Goal: Transaction & Acquisition: Purchase product/service

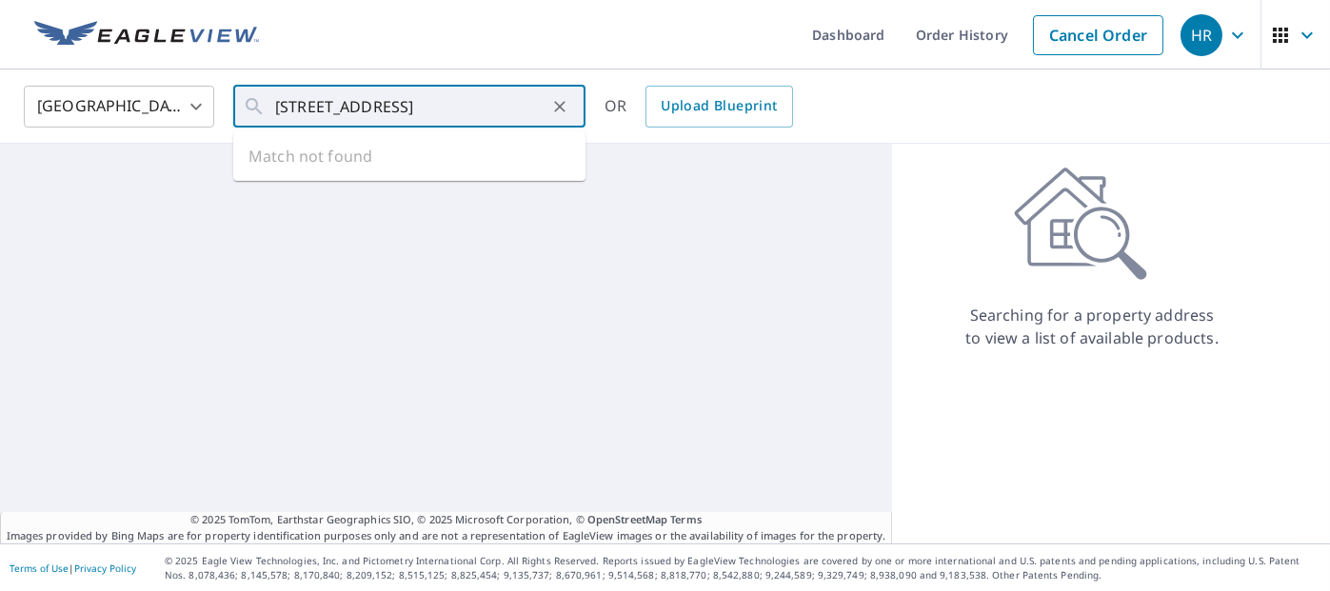
scroll to position [0, 35]
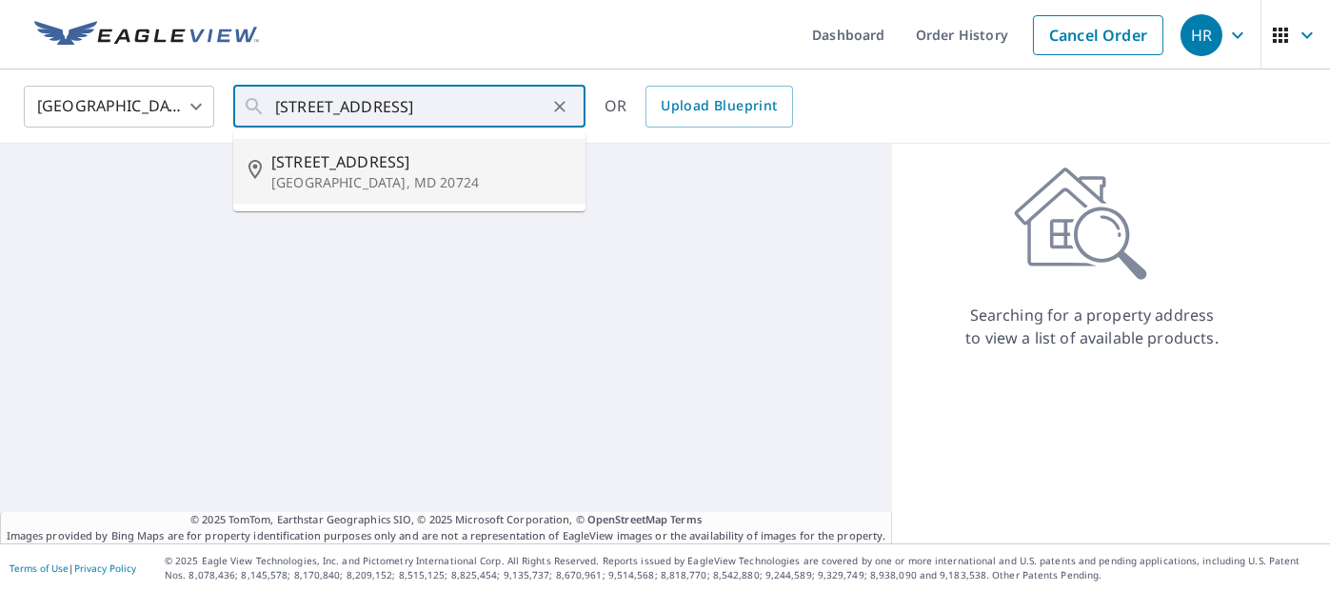
click at [315, 171] on span "[STREET_ADDRESS]" at bounding box center [420, 161] width 299 height 23
type input "[STREET_ADDRESS]"
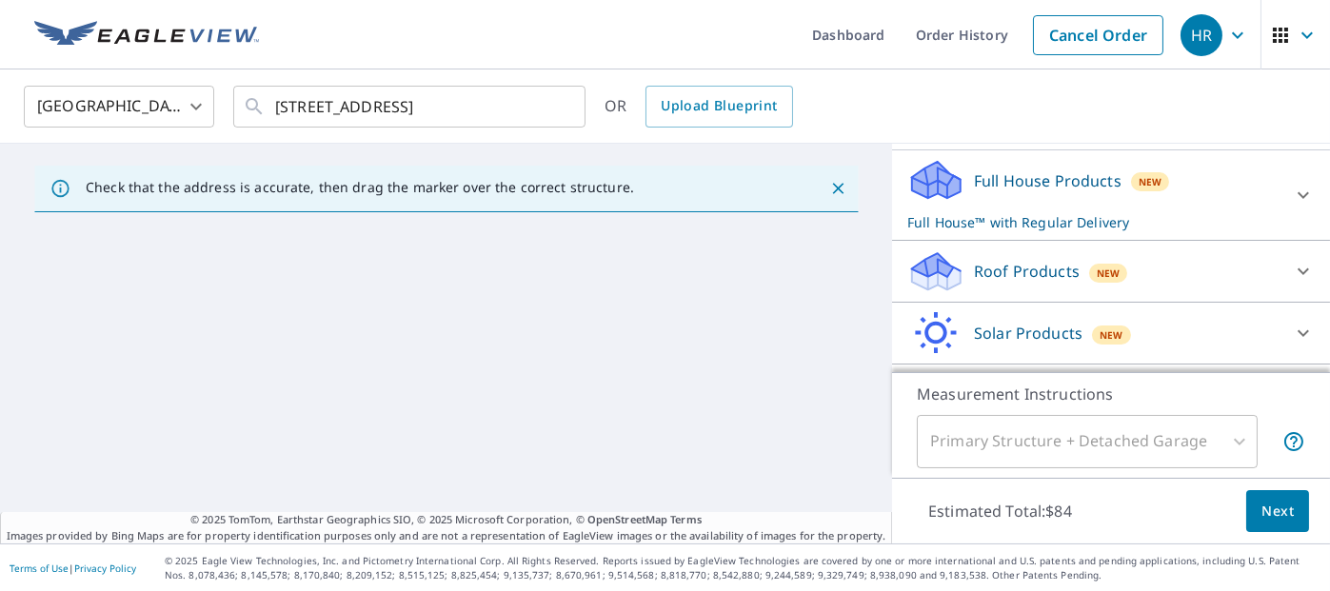
scroll to position [266, 0]
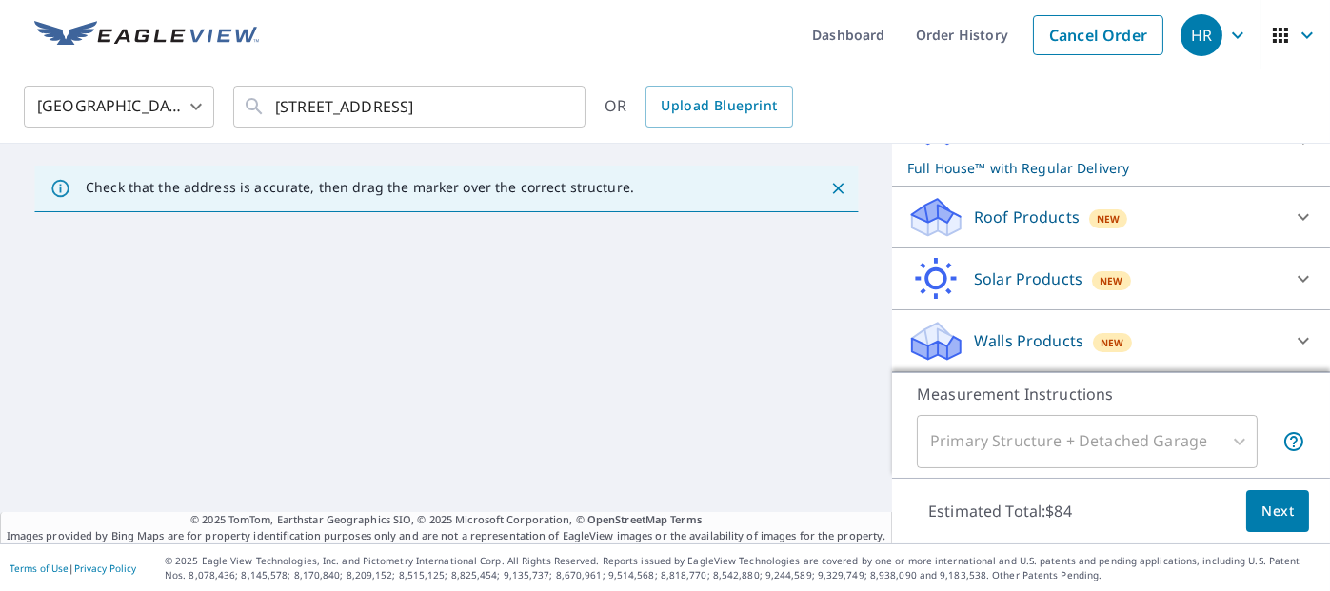
click at [1108, 225] on div "New" at bounding box center [1108, 217] width 39 height 23
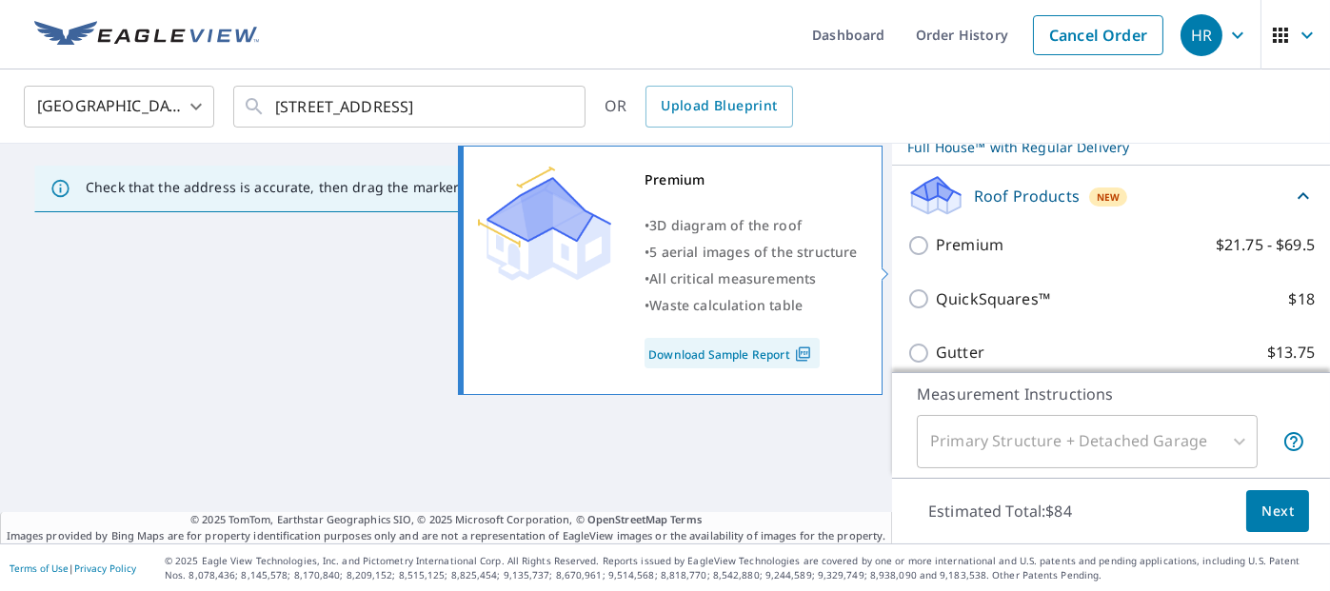
click at [1091, 257] on label "Premium $21.75 - $69.5" at bounding box center [1125, 245] width 379 height 24
click at [936, 257] on input "Premium $21.75 - $69.5" at bounding box center [921, 245] width 29 height 23
checkbox input "true"
checkbox input "false"
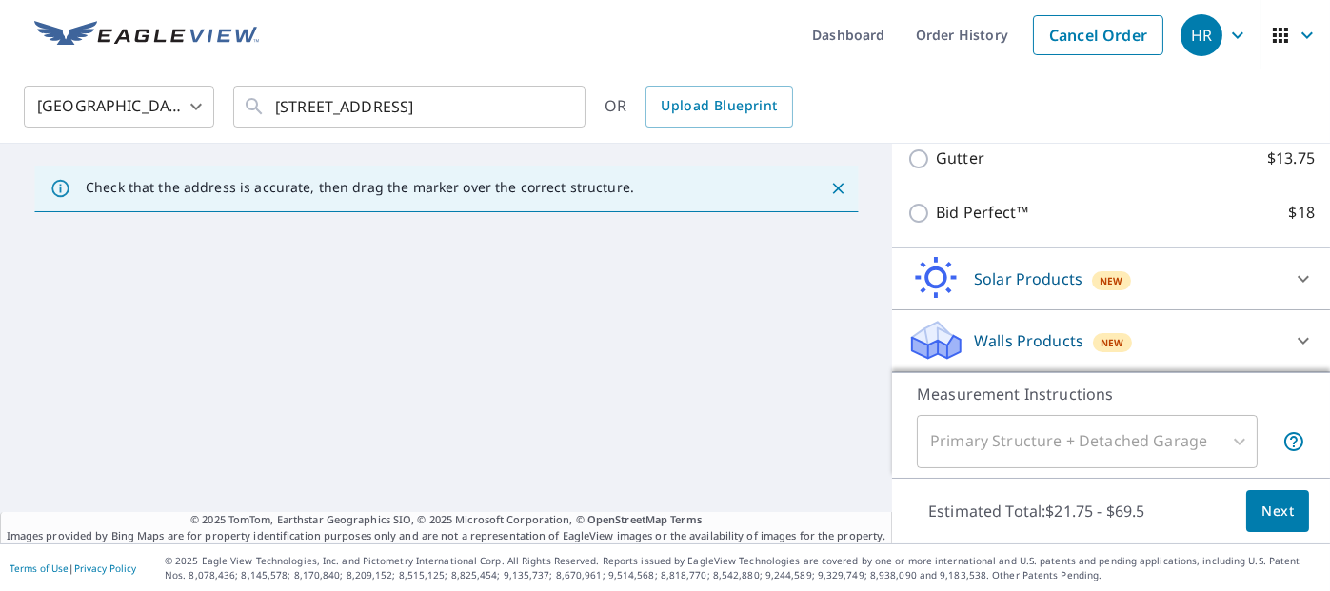
scroll to position [526, 0]
click at [1269, 519] on span "Next" at bounding box center [1277, 512] width 32 height 24
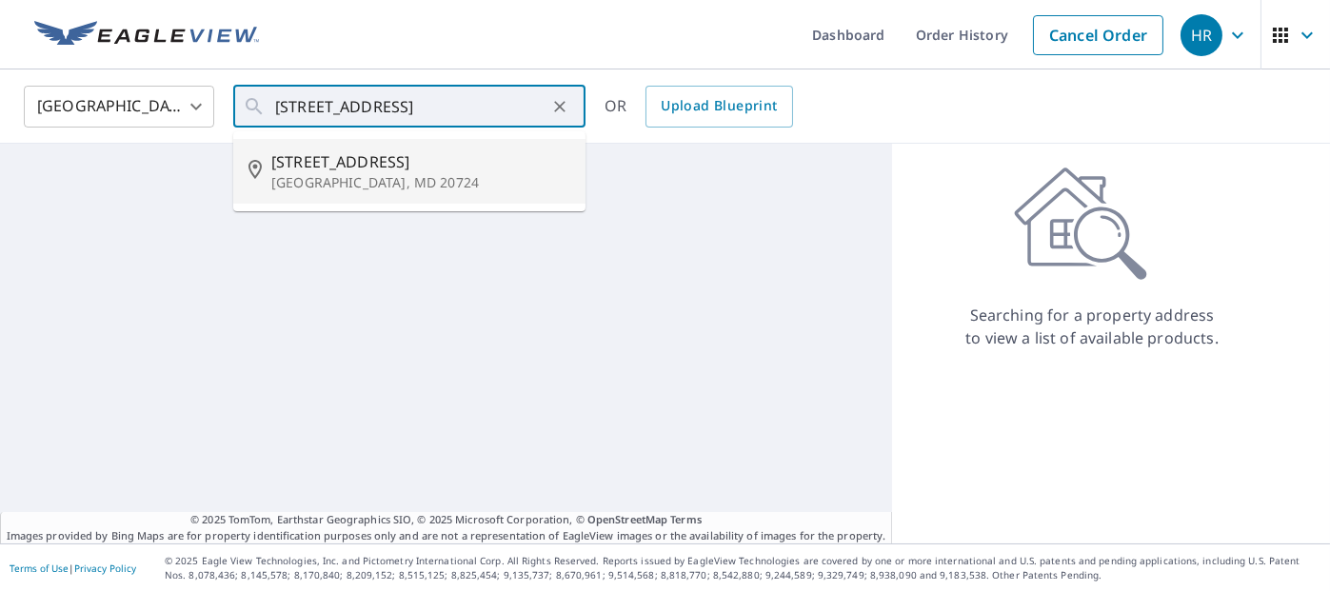
click at [439, 157] on span "[STREET_ADDRESS]" at bounding box center [420, 161] width 299 height 23
type input "[STREET_ADDRESS]"
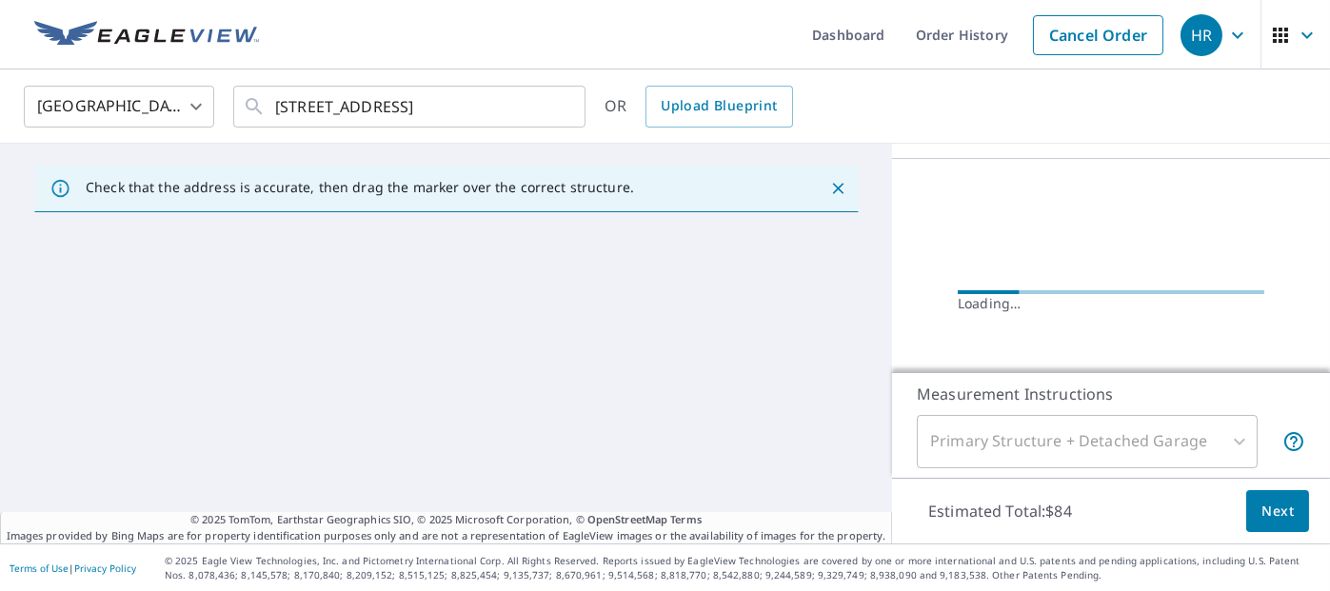
scroll to position [190, 0]
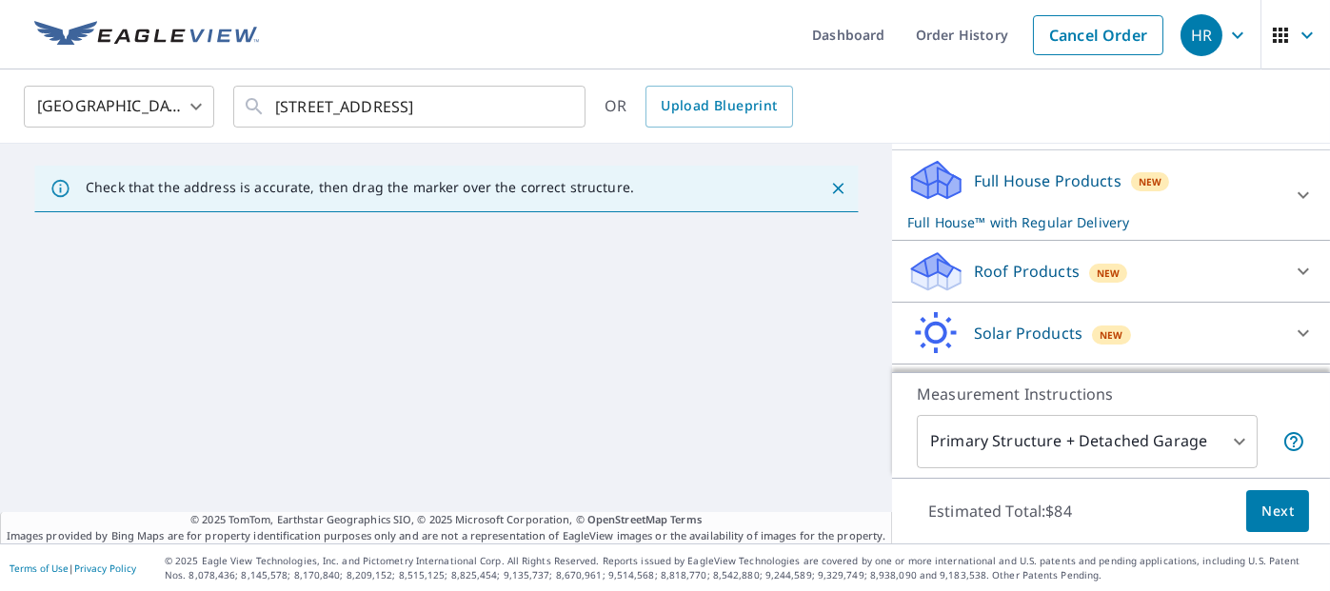
click at [984, 283] on p "Roof Products" at bounding box center [1027, 271] width 106 height 23
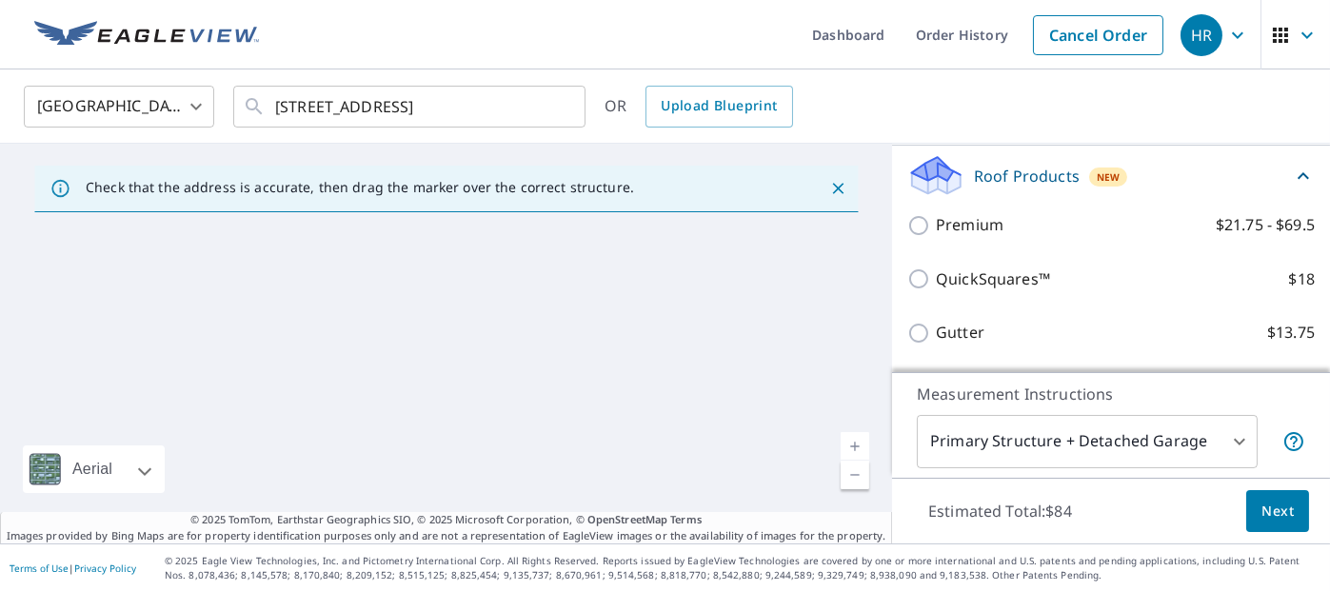
scroll to position [0, 0]
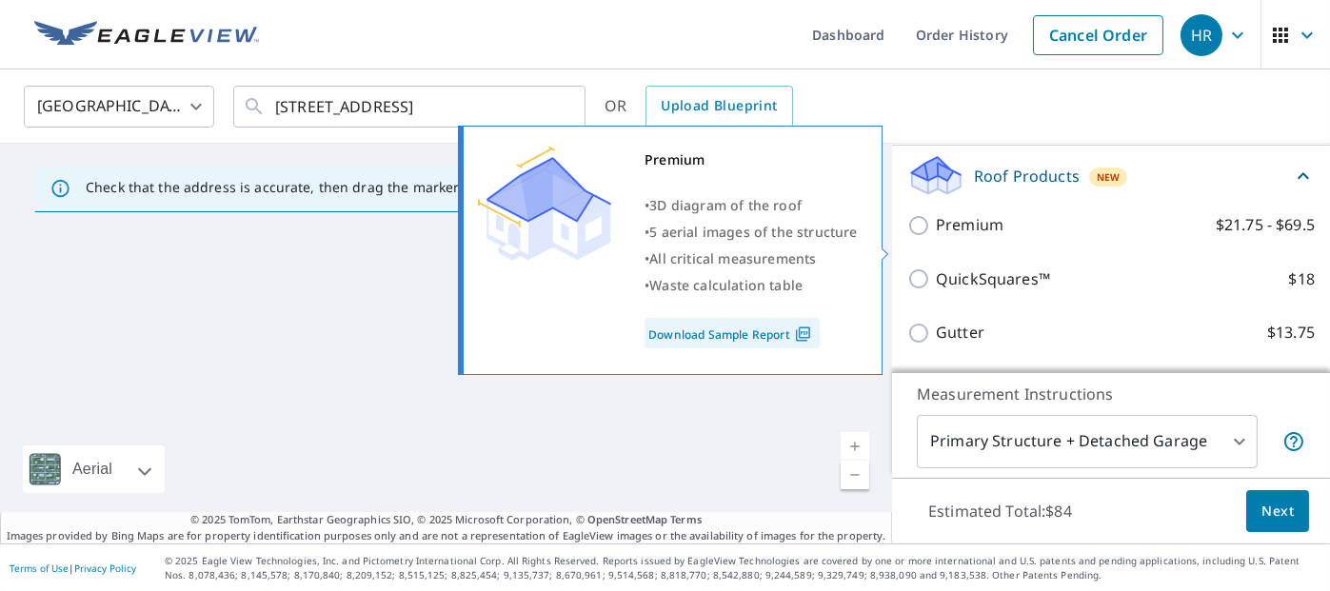
click at [977, 237] on p "Premium" at bounding box center [970, 225] width 68 height 24
click at [936, 237] on input "Premium $21.75 - $69.5" at bounding box center [921, 225] width 29 height 23
checkbox input "true"
checkbox input "false"
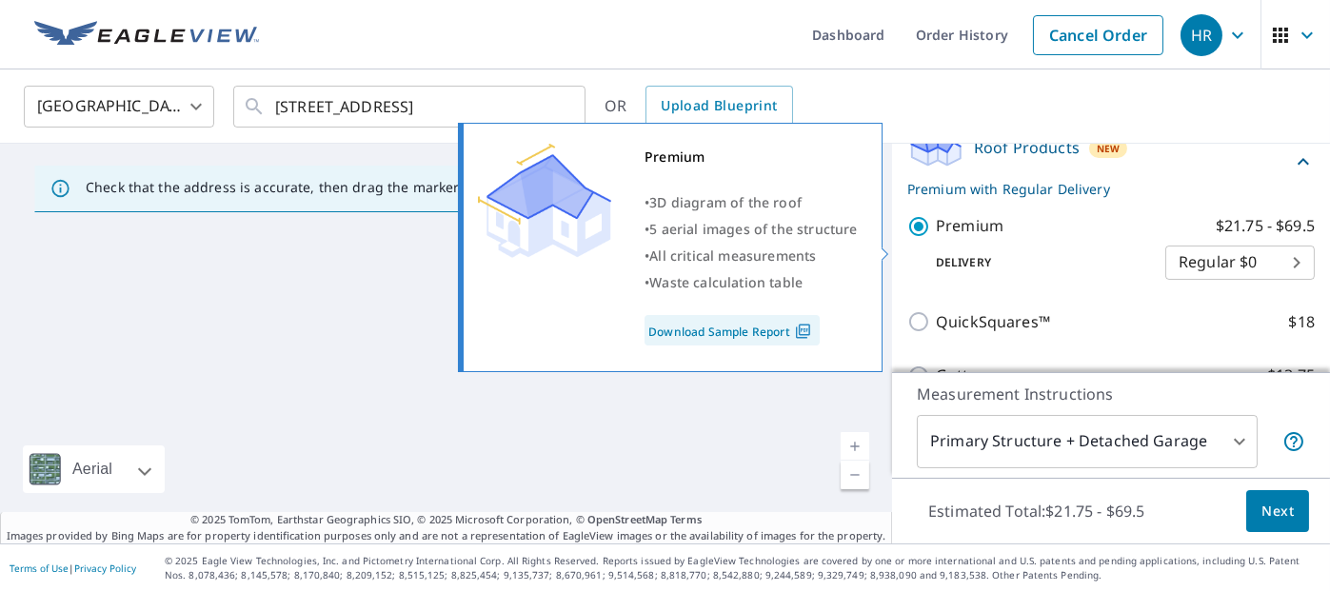
scroll to position [287, 0]
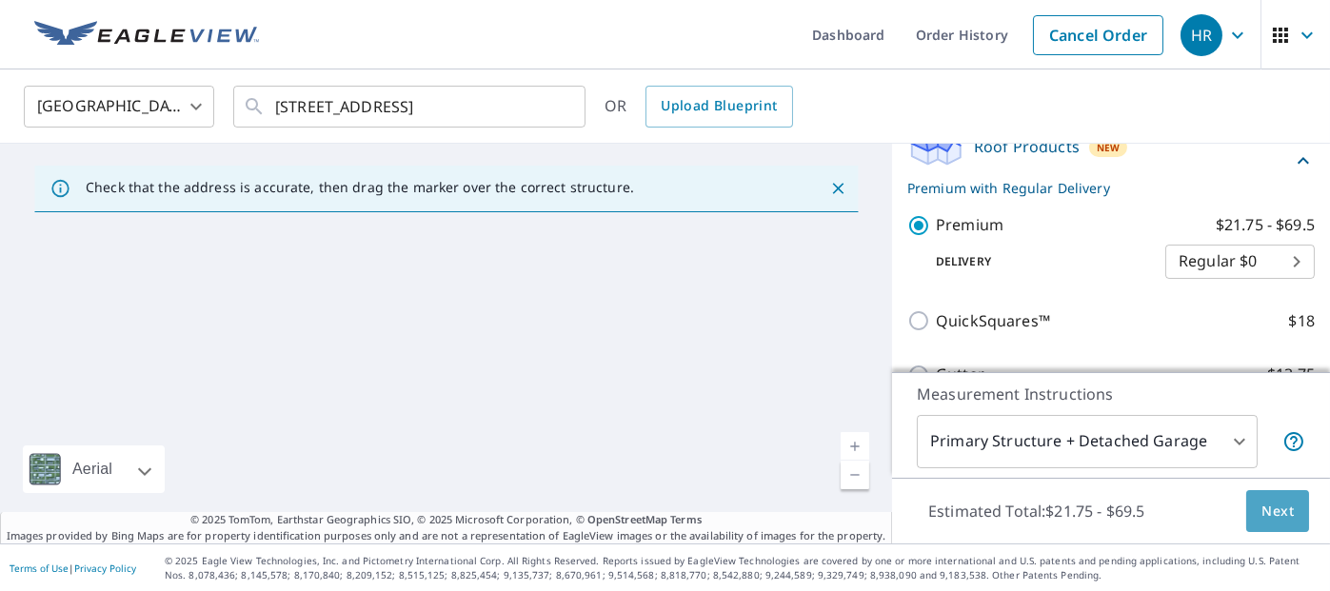
click at [1270, 518] on span "Next" at bounding box center [1277, 512] width 32 height 24
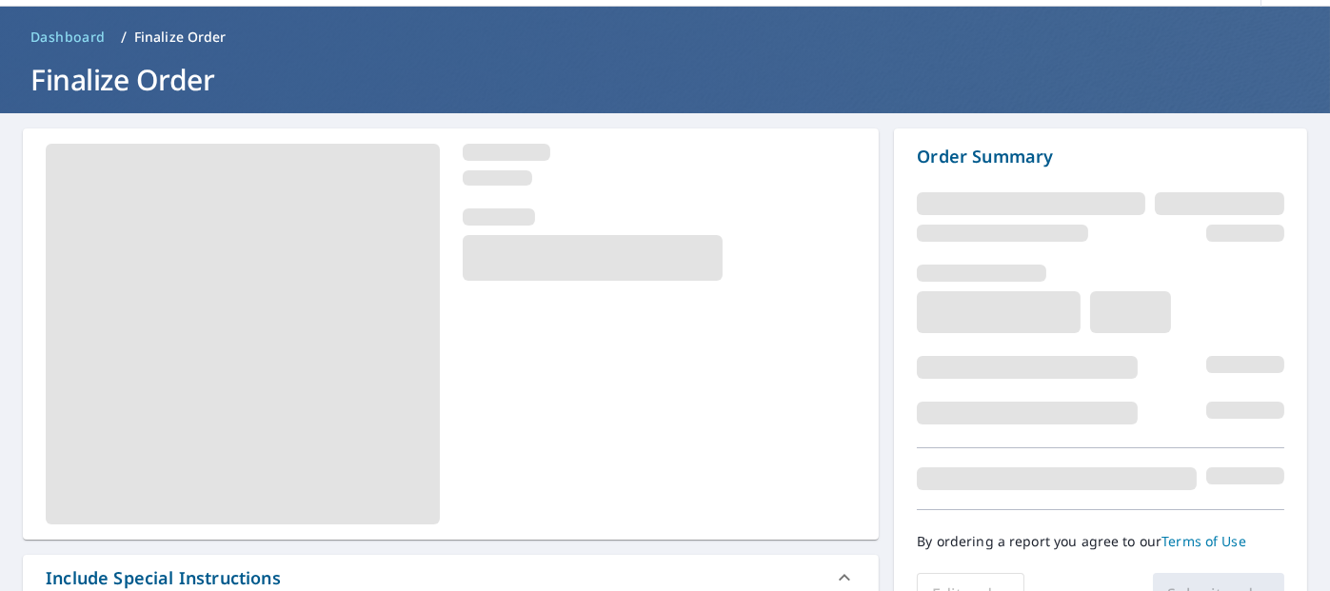
scroll to position [95, 0]
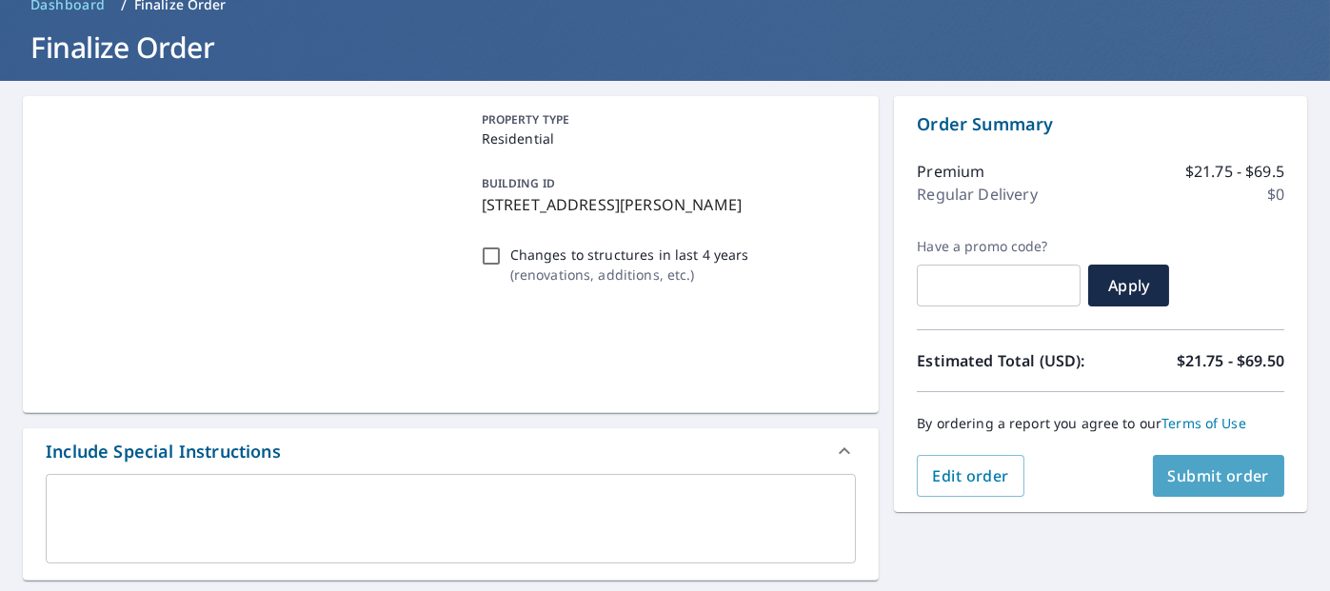
click at [1168, 475] on span "Submit order" at bounding box center [1219, 476] width 102 height 21
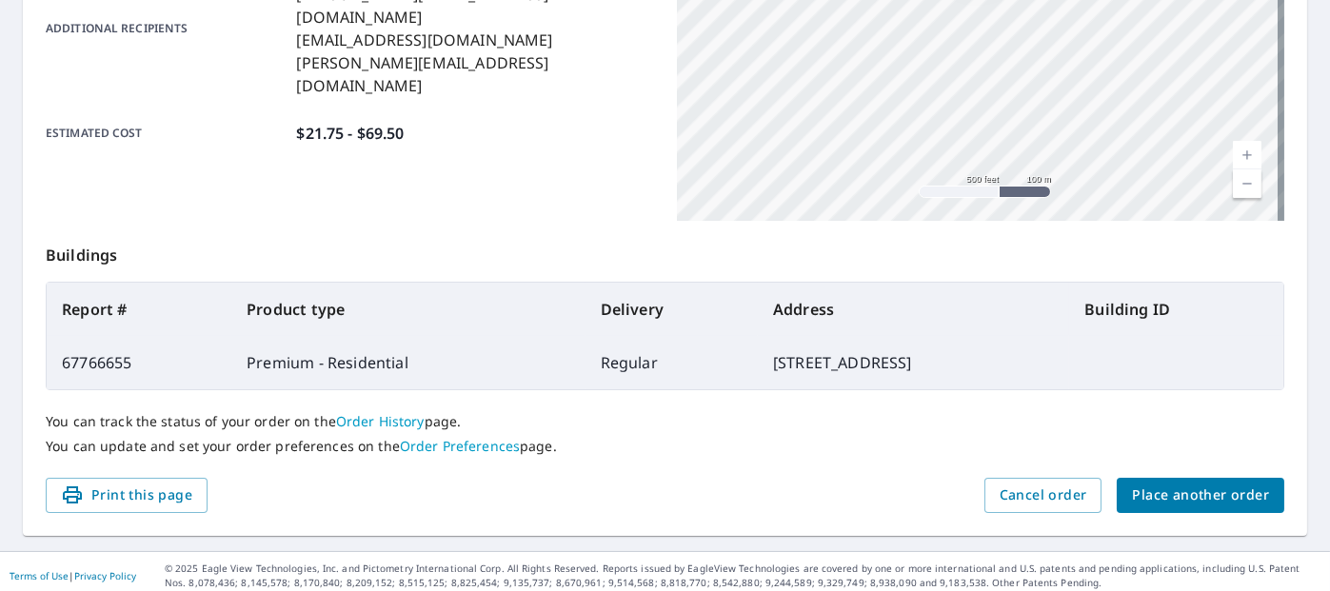
scroll to position [527, 0]
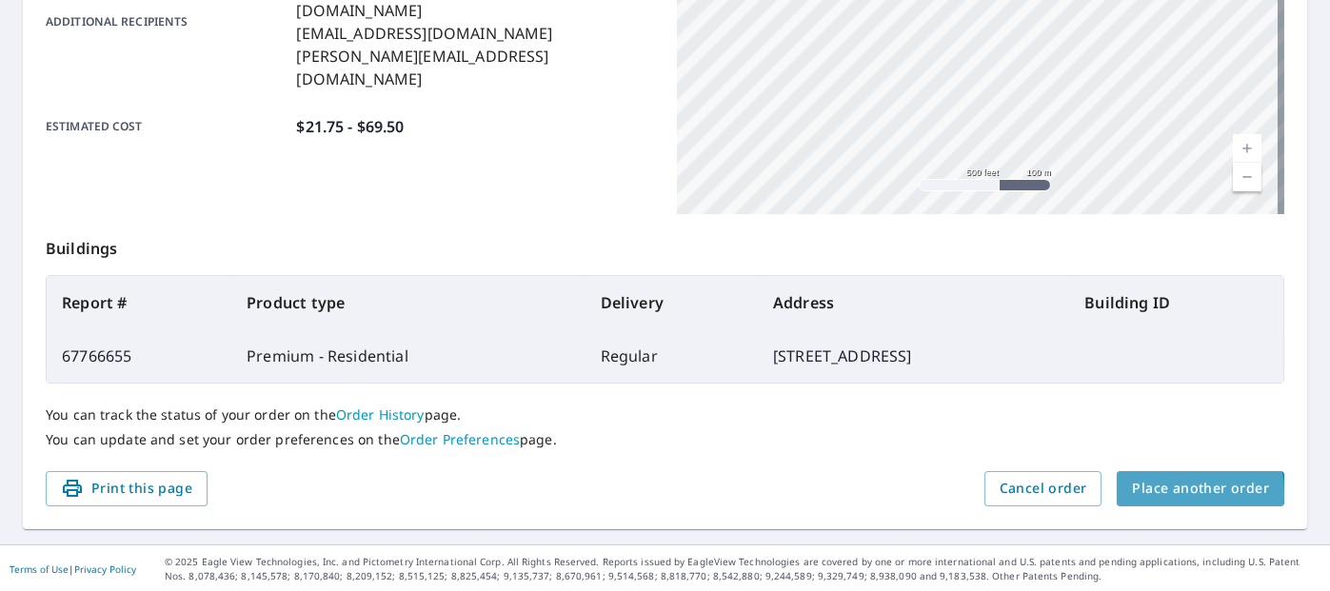
click at [1148, 492] on span "Place another order" at bounding box center [1200, 489] width 137 height 24
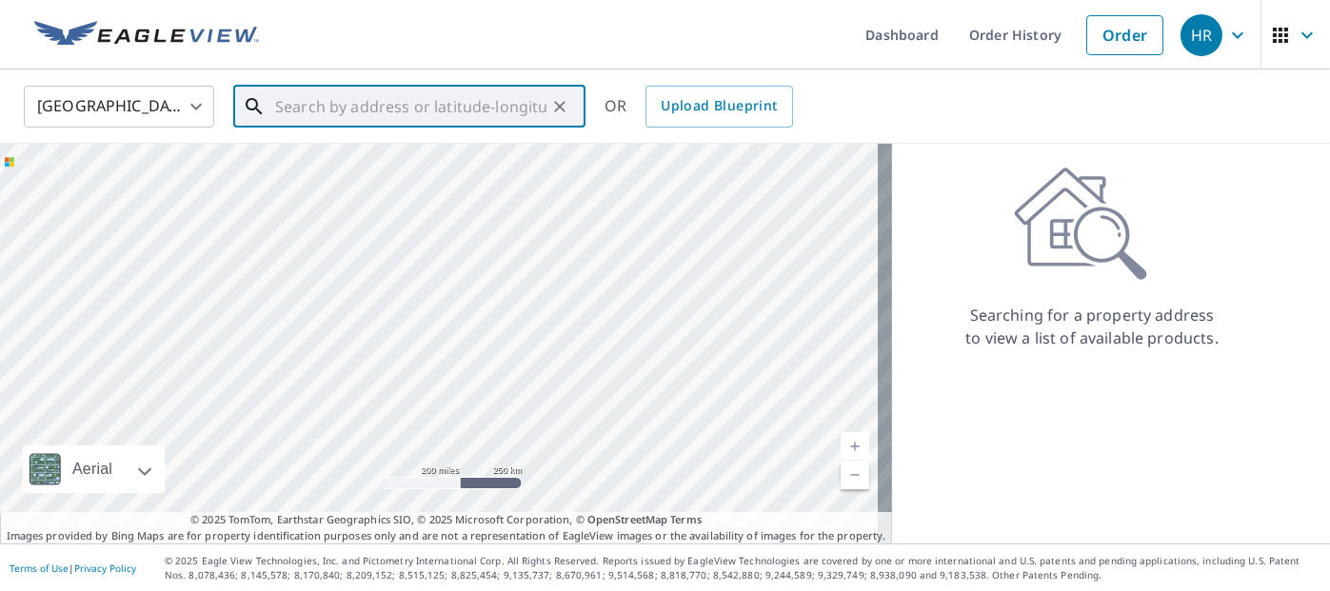
click at [472, 110] on input "text" at bounding box center [410, 106] width 271 height 53
paste input "3418 Whispering Hills Pl."
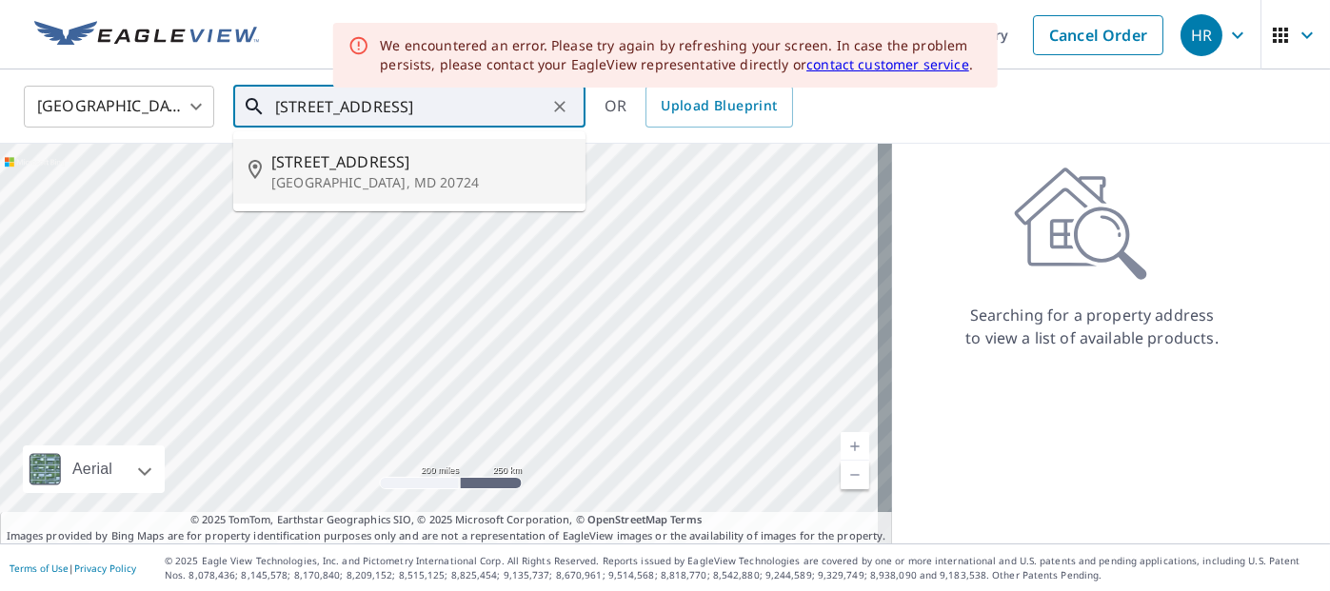
click at [439, 163] on span "3418 Whispering Hills Pl" at bounding box center [420, 161] width 299 height 23
type input "3418 Whispering Hills Pl Laurel, MD 20724"
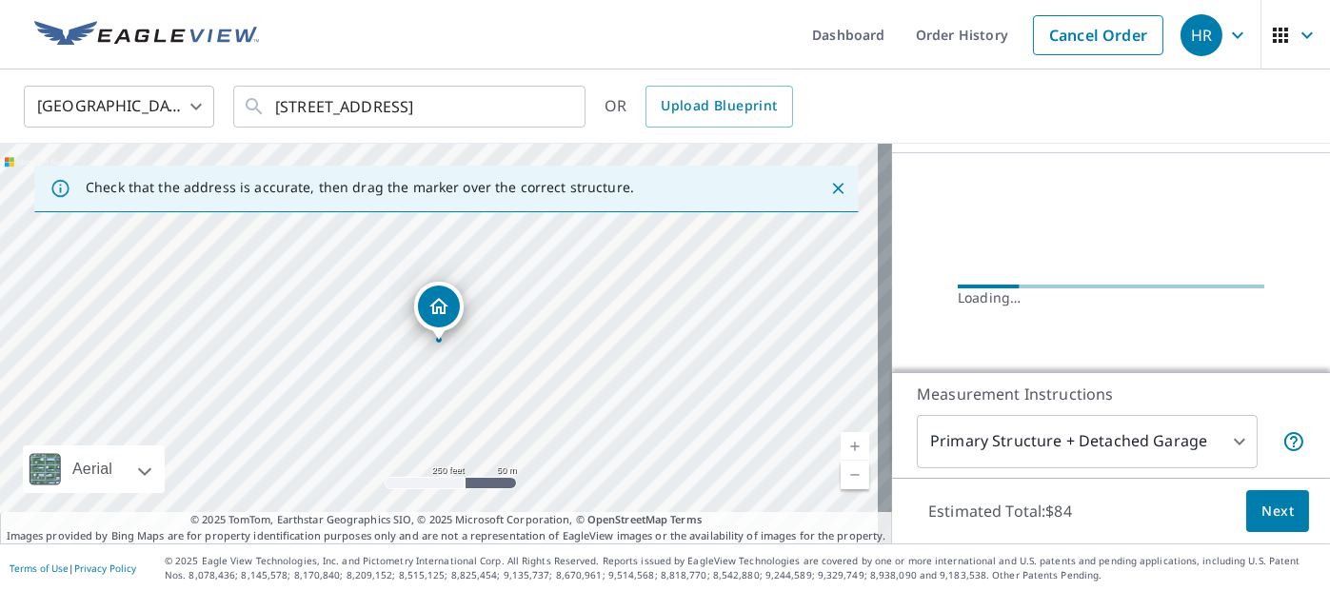
scroll to position [190, 0]
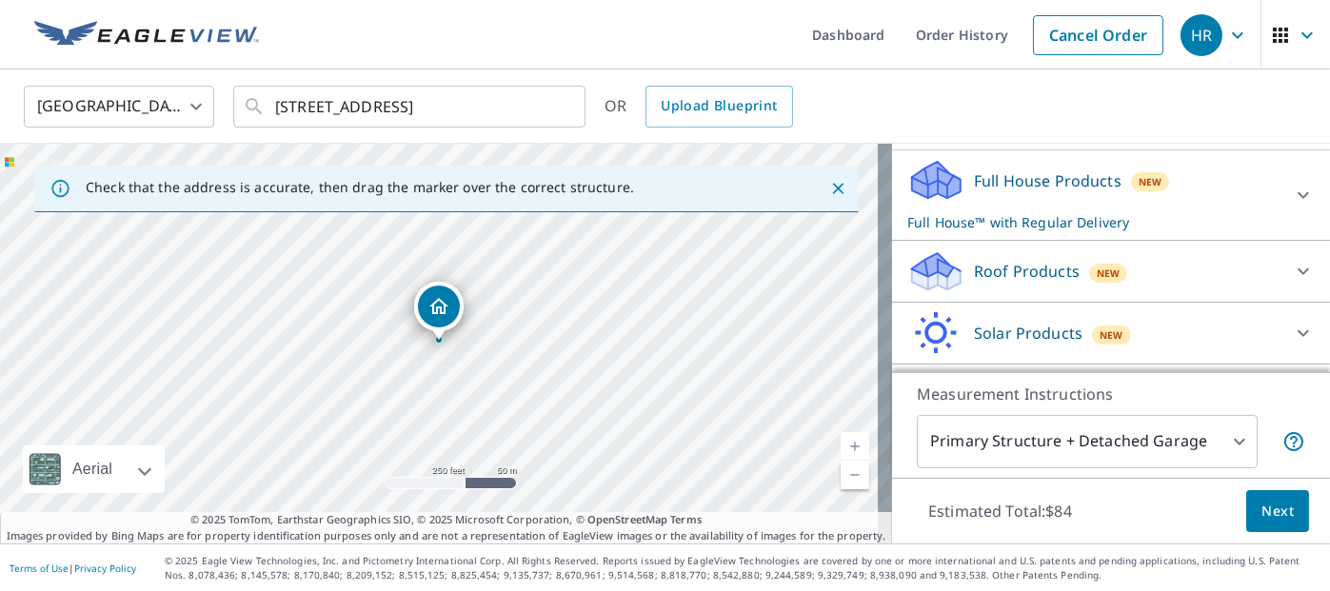
click at [1097, 281] on span "New" at bounding box center [1109, 273] width 24 height 15
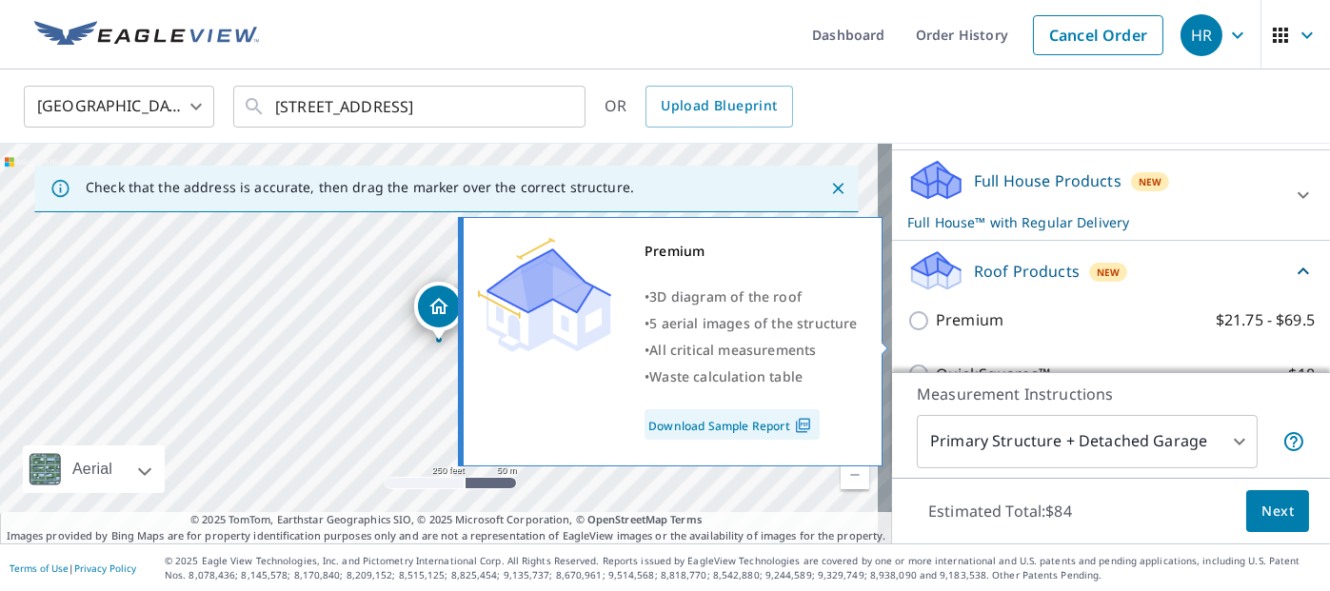
click at [967, 332] on p "Premium" at bounding box center [970, 320] width 68 height 24
click at [936, 332] on input "Premium $21.75 - $69.5" at bounding box center [921, 320] width 29 height 23
checkbox input "true"
checkbox input "false"
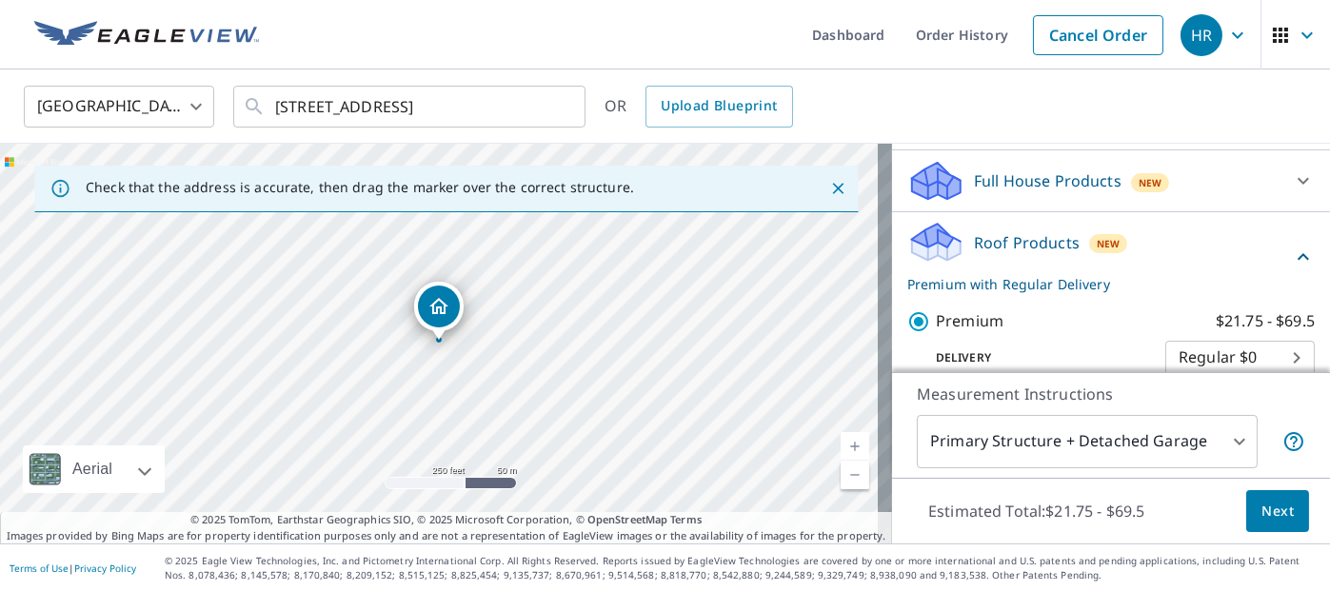
click at [1266, 526] on button "Next" at bounding box center [1277, 511] width 63 height 43
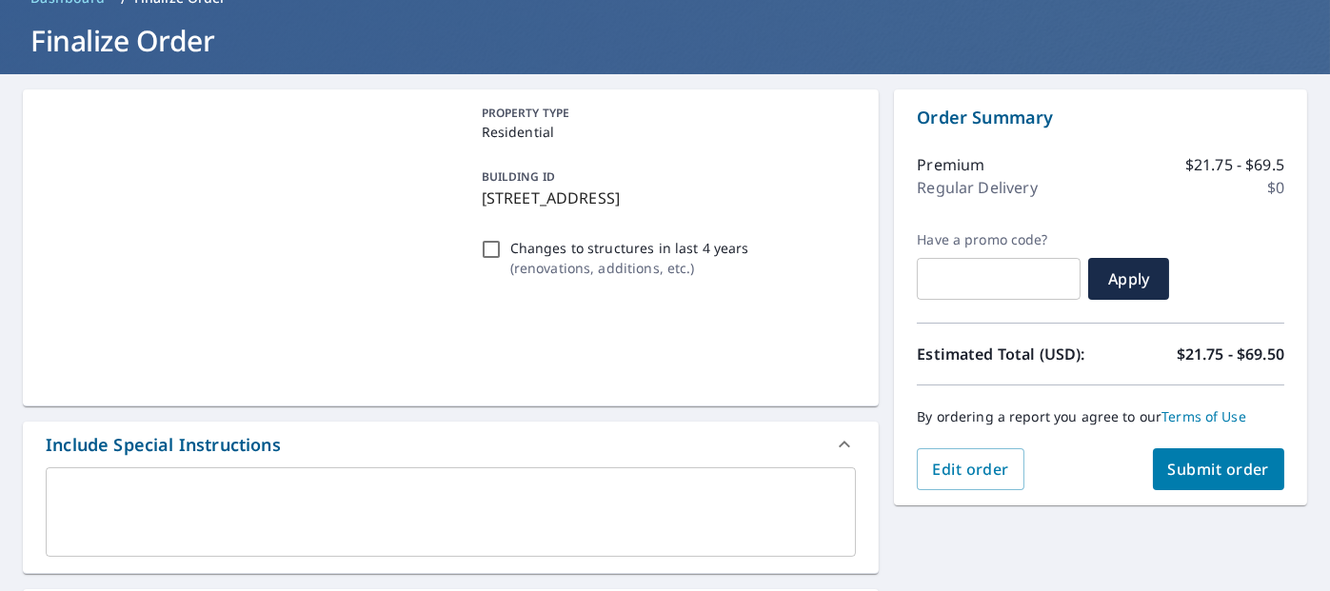
scroll to position [190, 0]
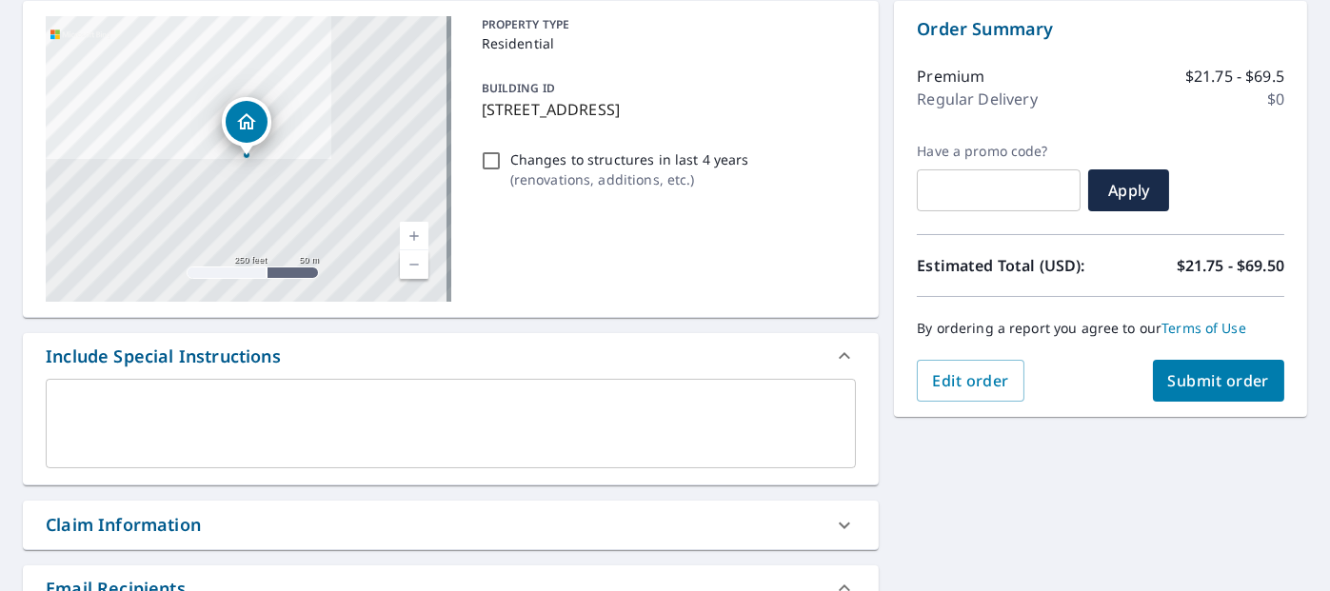
click at [1220, 387] on span "Submit order" at bounding box center [1219, 380] width 102 height 21
